Goal: Answer question/provide support

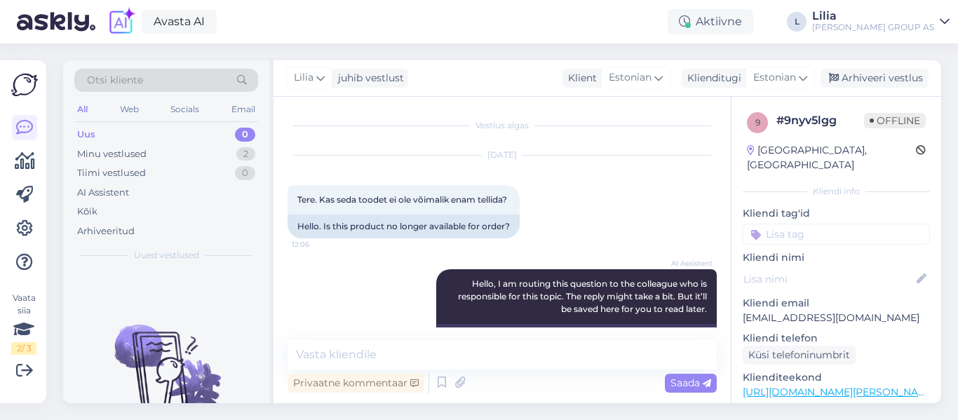
scroll to position [231, 0]
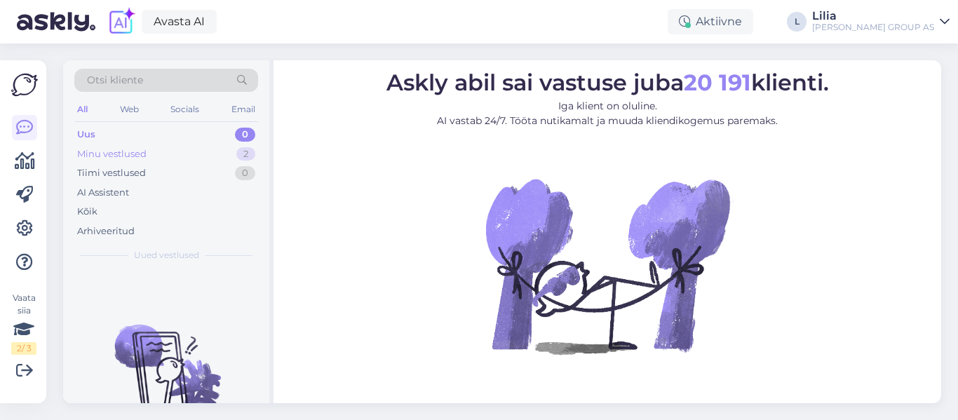
click at [171, 157] on div "Minu vestlused 2" at bounding box center [166, 155] width 184 height 20
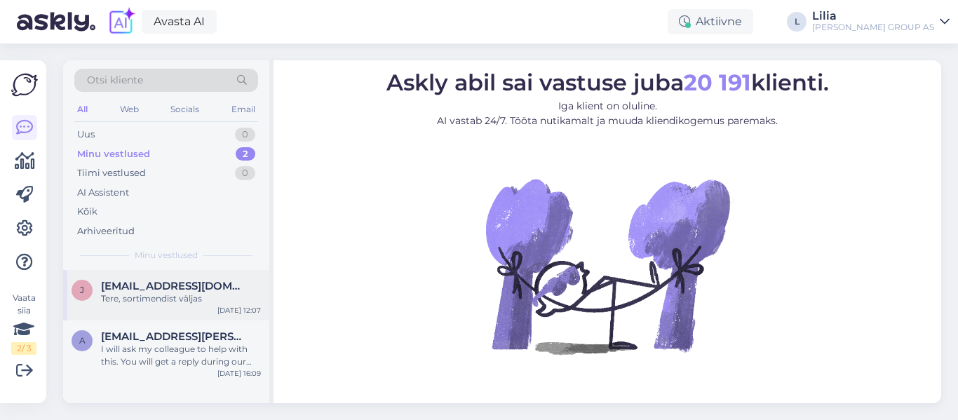
click at [206, 304] on div "Tere, sortimendist väljas" at bounding box center [181, 299] width 160 height 13
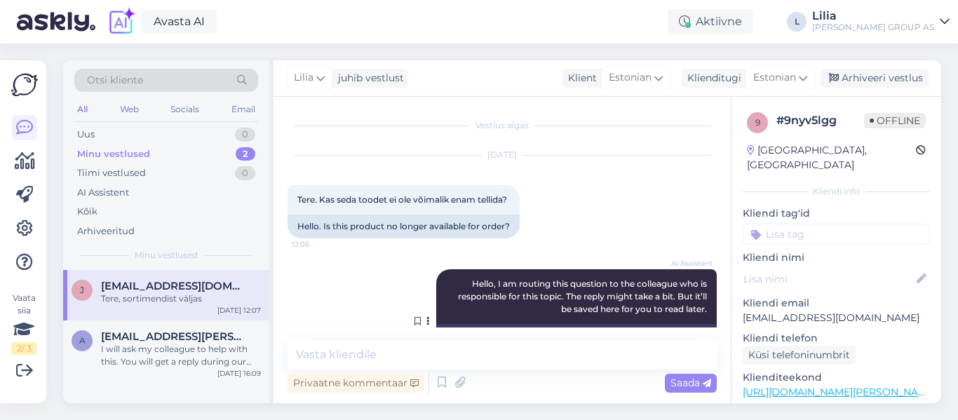
scroll to position [231, 0]
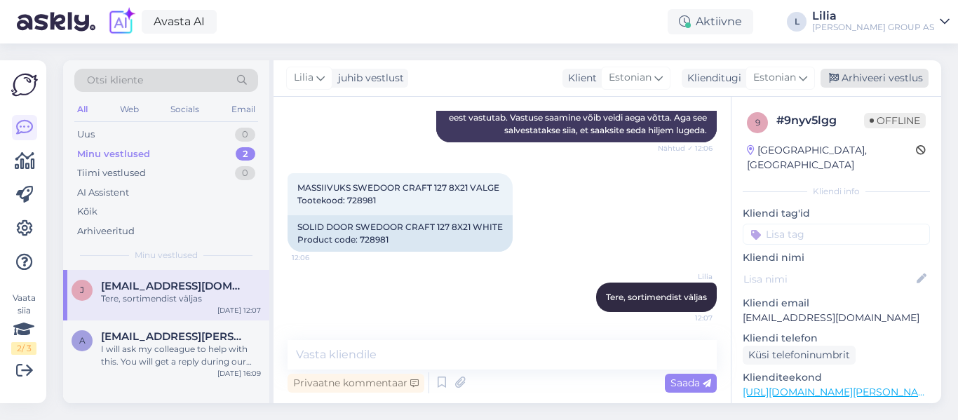
click at [871, 80] on div "Arhiveeri vestlus" at bounding box center [875, 78] width 108 height 19
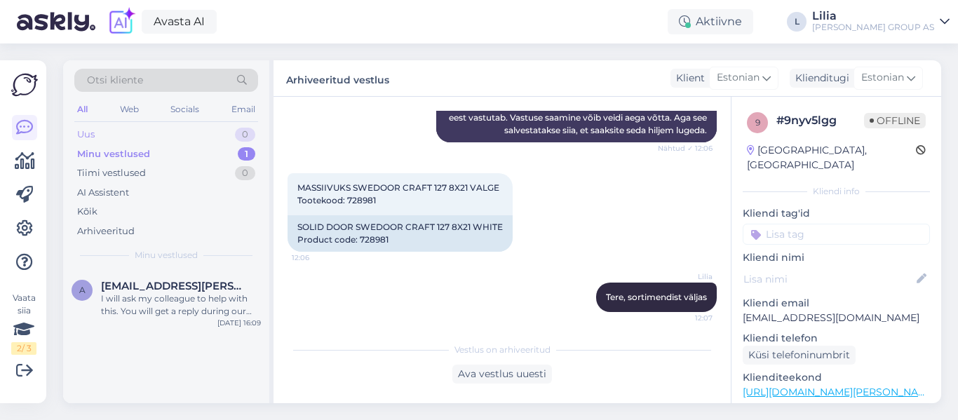
click at [94, 135] on div "Uus" at bounding box center [86, 135] width 18 height 14
click at [141, 140] on div "Uus 1" at bounding box center [166, 135] width 184 height 20
click at [190, 283] on span "meelis.vingissaar@gmail.com" at bounding box center [174, 286] width 146 height 13
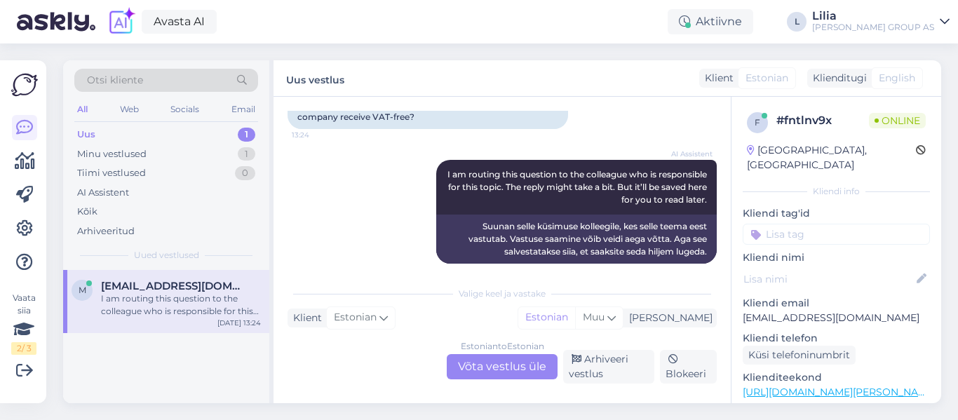
click at [513, 370] on div "Estonian to Estonian Võta vestlus üle" at bounding box center [502, 366] width 111 height 25
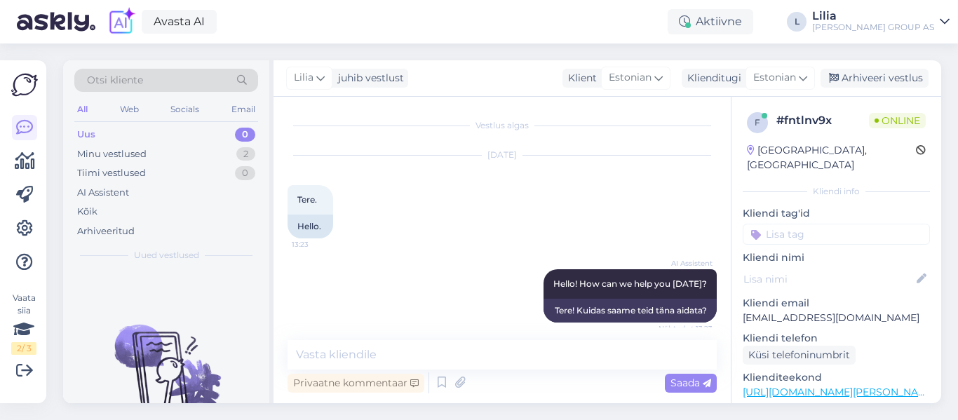
scroll to position [267, 0]
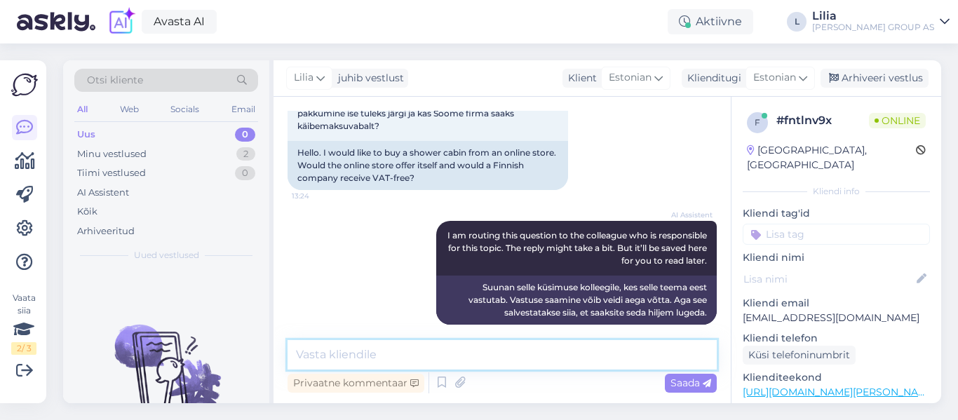
click at [396, 358] on textarea at bounding box center [502, 354] width 429 height 29
type textarea "Tere, saab. Pöörduge palun müügijuhi poole"
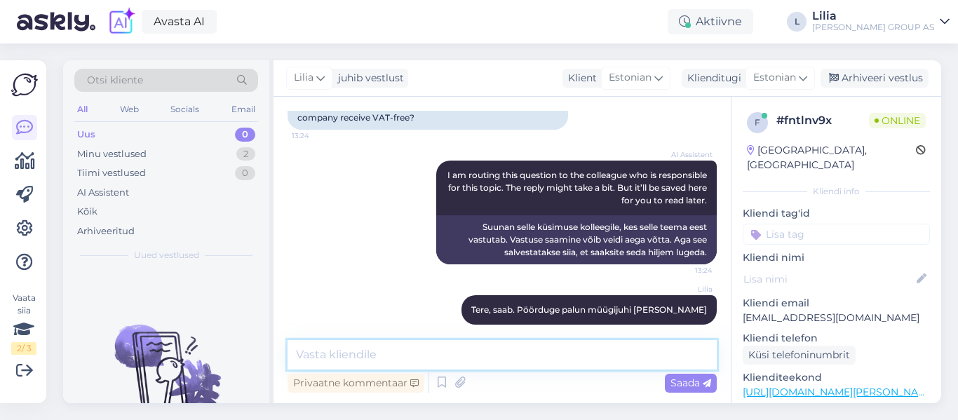
click at [430, 356] on textarea at bounding box center [502, 354] width 429 height 29
paste textarea "https://www.bauhof.ee/et/info/arikliendile-arikliendihaldurid"
type textarea "https://www.bauhof.ee/et/info/arikliendile-arikliendihaldurid"
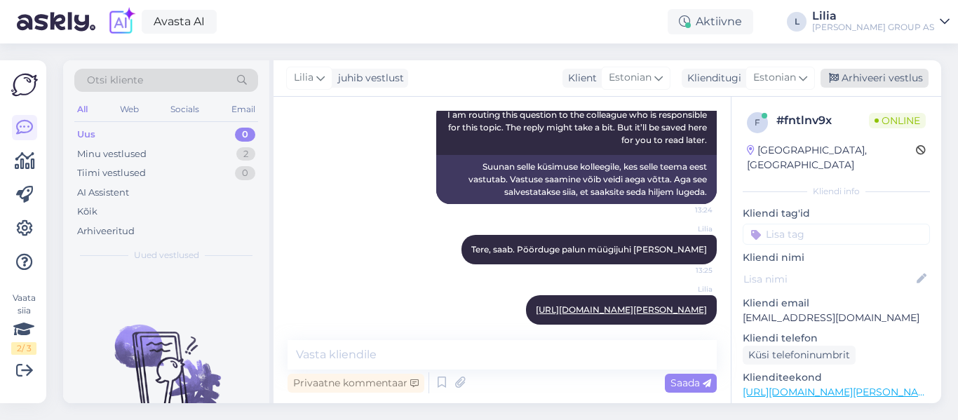
click at [883, 83] on div "Arhiveeri vestlus" at bounding box center [875, 78] width 108 height 19
